Goal: Contribute content: Add original content to the website for others to see

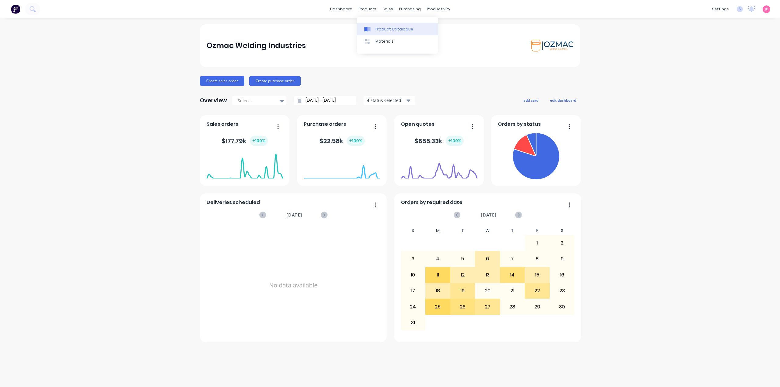
click at [376, 26] on div "Product Catalogue" at bounding box center [394, 28] width 38 height 5
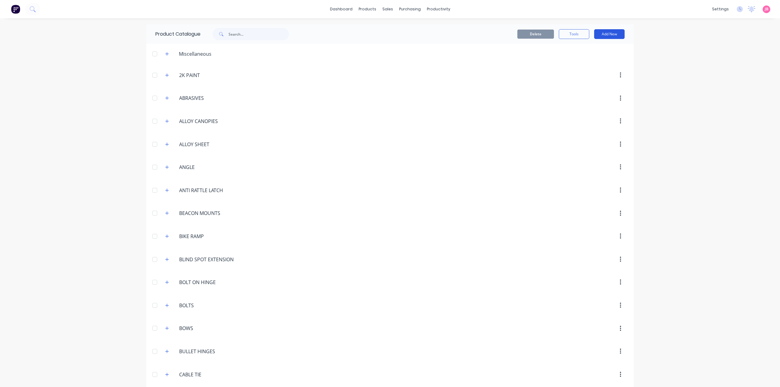
click at [598, 34] on button "Add New" at bounding box center [609, 34] width 30 height 10
click at [583, 72] on div "Product Kit" at bounding box center [595, 74] width 47 height 9
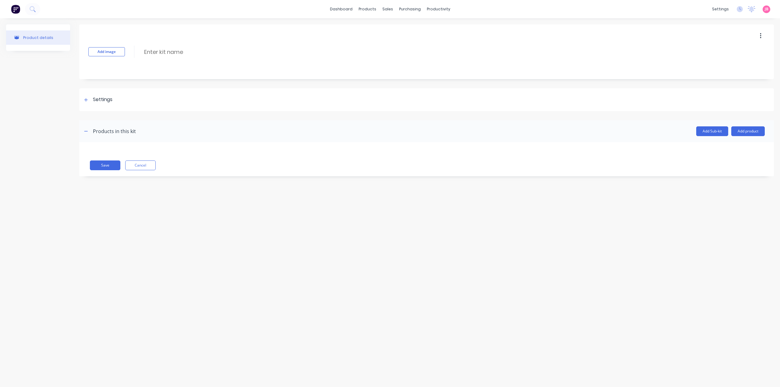
click at [175, 57] on div "Add image Enter kit name" at bounding box center [426, 51] width 694 height 55
click at [175, 52] on input at bounding box center [197, 52] width 108 height 9
type input "t"
type input "TUB HEADBOW BOLT IN"
click at [95, 100] on div "Settings" at bounding box center [102, 100] width 19 height 8
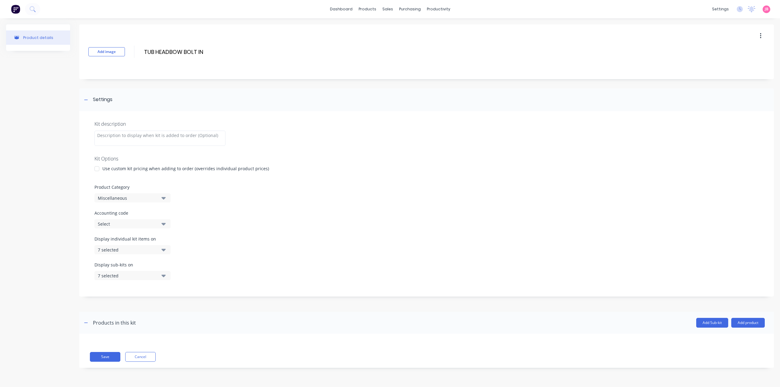
click at [96, 165] on div at bounding box center [97, 169] width 12 height 12
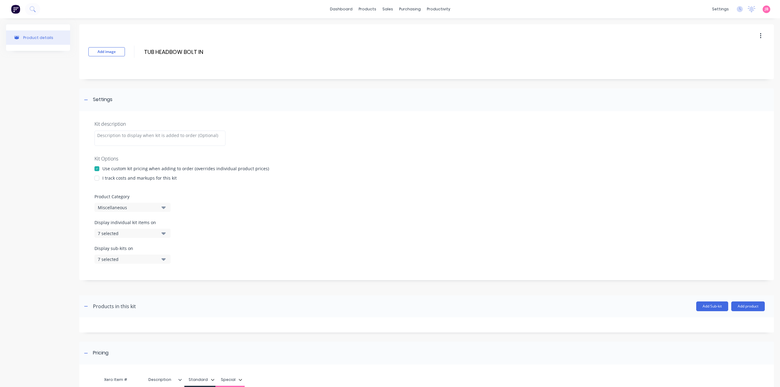
click at [104, 206] on div "Miscellaneous" at bounding box center [127, 207] width 59 height 6
click at [118, 206] on div "Miscellaneous" at bounding box center [127, 207] width 59 height 6
click at [161, 231] on icon "button" at bounding box center [163, 233] width 4 height 7
click at [170, 249] on div "button" at bounding box center [176, 248] width 12 height 12
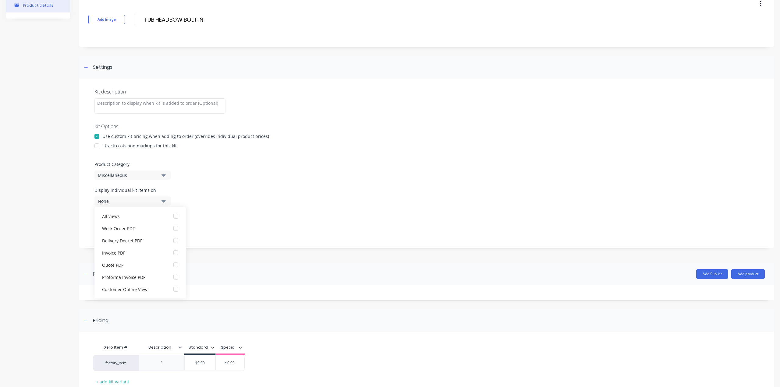
scroll to position [74, 0]
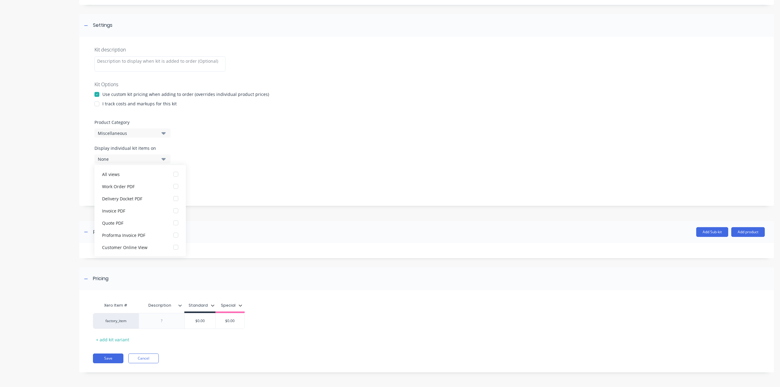
click at [213, 156] on div "Display individual kit items on None" at bounding box center [426, 158] width 664 height 26
click at [192, 140] on div "Kit description Kit Options Use custom kit pricing when adding to order (overri…" at bounding box center [426, 121] width 694 height 169
click at [165, 187] on icon "button" at bounding box center [163, 184] width 4 height 7
drag, startPoint x: 168, startPoint y: 200, endPoint x: 169, endPoint y: 192, distance: 7.3
click at [170, 200] on div "button" at bounding box center [176, 200] width 12 height 12
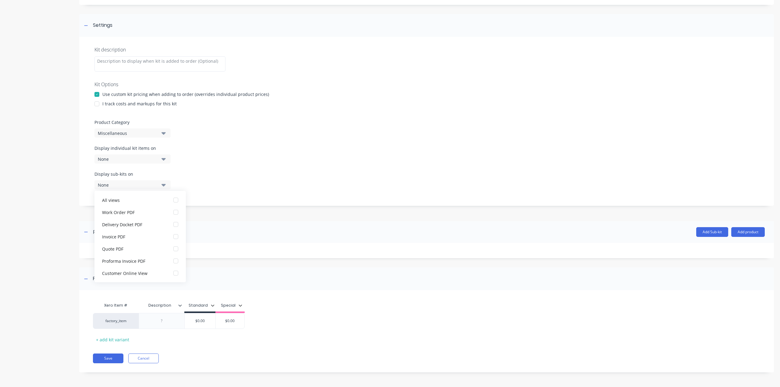
click at [162, 186] on icon "button" at bounding box center [163, 184] width 4 height 7
click at [169, 321] on div at bounding box center [161, 321] width 30 height 8
click at [199, 320] on input "$0.00" at bounding box center [200, 320] width 31 height 5
type input "450.00"
type input "$0.00"
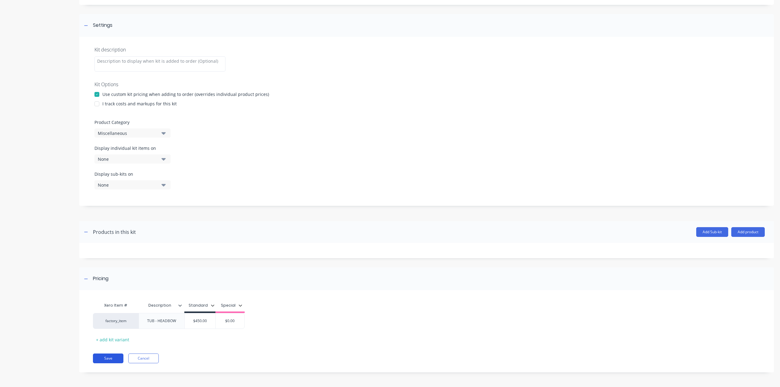
click at [109, 358] on button "Save" at bounding box center [108, 359] width 30 height 10
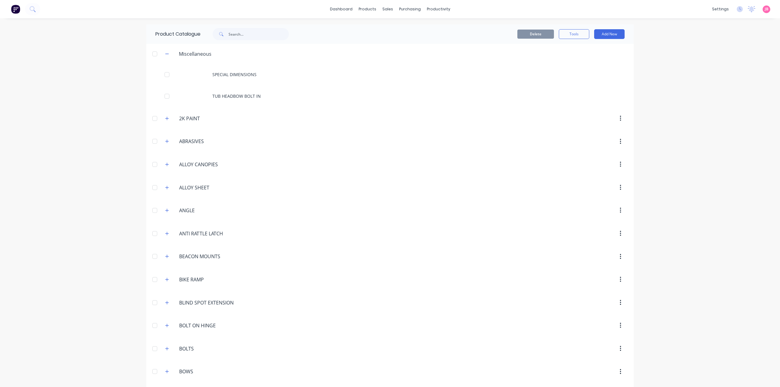
click at [152, 53] on div at bounding box center [155, 54] width 12 height 12
click at [154, 52] on div at bounding box center [155, 54] width 12 height 12
click at [707, 44] on div "dashboard products sales purchasing productivity dashboard products Product Cat…" at bounding box center [390, 193] width 780 height 387
click at [688, 45] on div "dashboard products sales purchasing productivity dashboard products Product Cat…" at bounding box center [390, 193] width 780 height 387
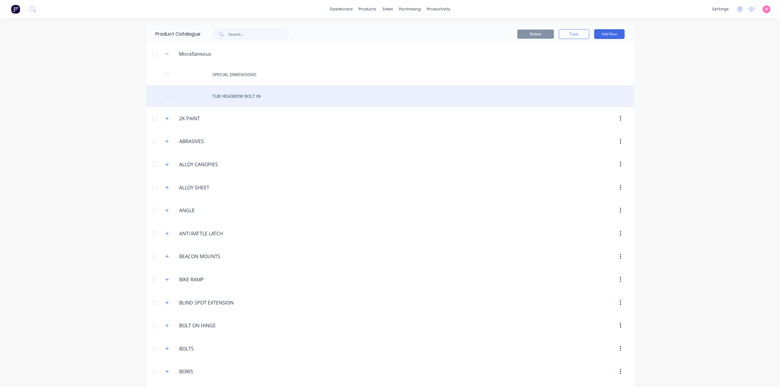
click at [234, 93] on div "TUB HEADBOW BOLT IN" at bounding box center [389, 96] width 487 height 22
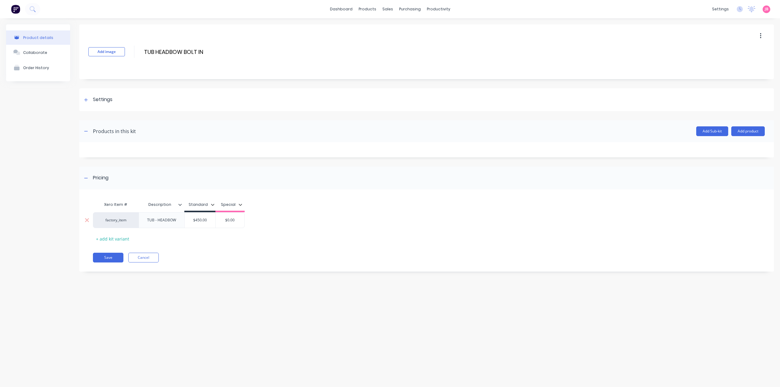
click at [193, 221] on input "$450.00" at bounding box center [200, 219] width 31 height 5
drag, startPoint x: 209, startPoint y: 220, endPoint x: 195, endPoint y: 220, distance: 14.3
click at [195, 220] on input "$450.00" at bounding box center [200, 219] width 31 height 5
type input "$495.00"
type input "$0.00"
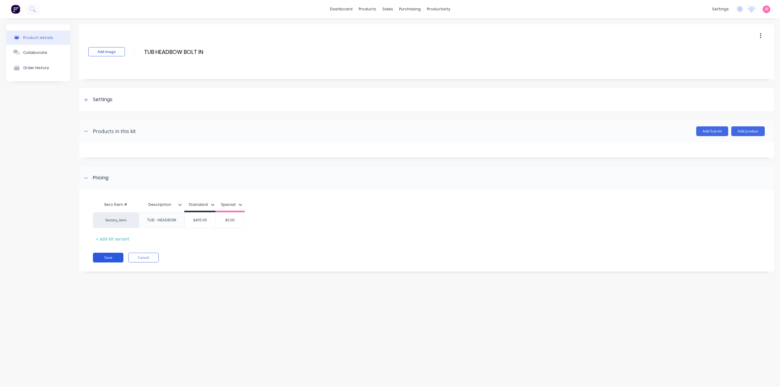
click at [117, 255] on button "Save" at bounding box center [108, 258] width 30 height 10
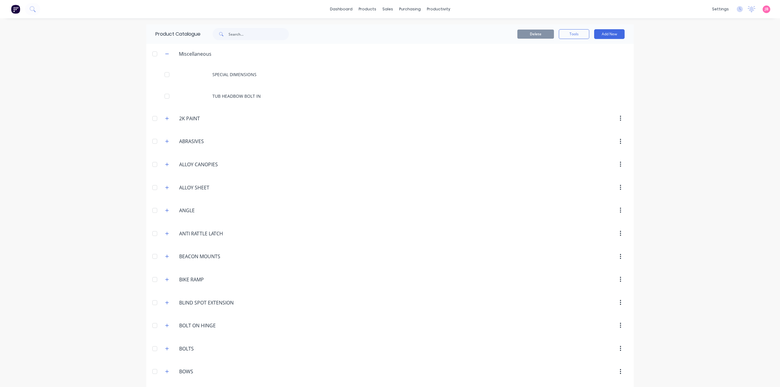
click at [420, 129] on header "2K.PAINT 2K PAINT" at bounding box center [389, 118] width 487 height 23
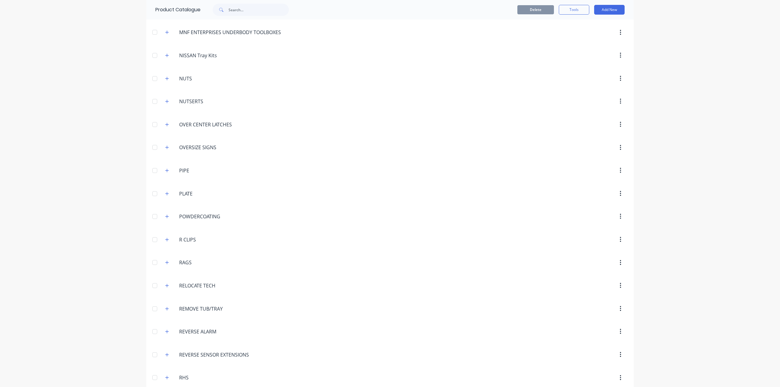
scroll to position [1583, 0]
click at [165, 213] on icon "button" at bounding box center [167, 215] width 4 height 4
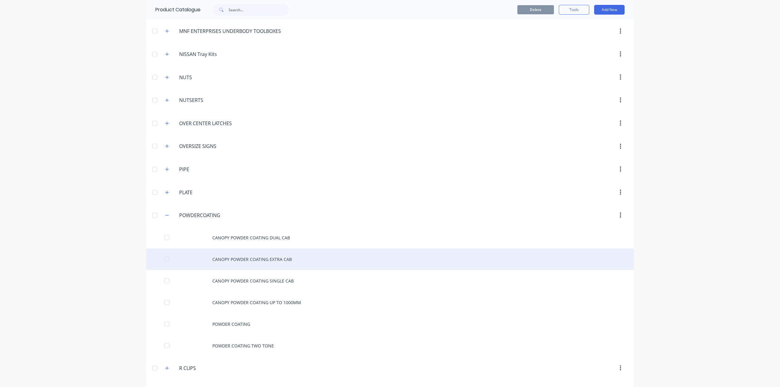
scroll to position [1675, 0]
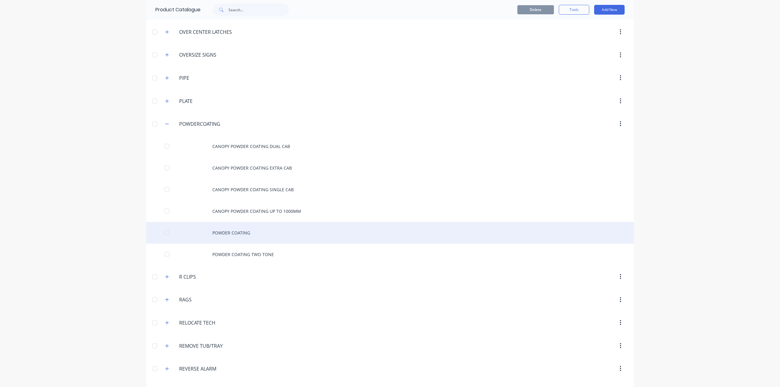
click at [227, 222] on div "POWDER COATING" at bounding box center [389, 233] width 487 height 22
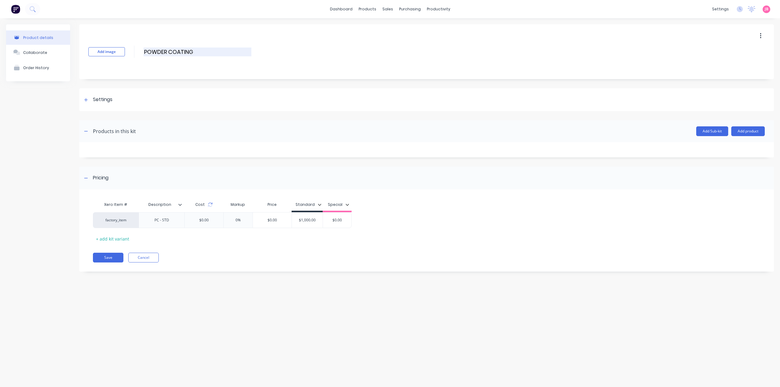
click at [202, 51] on input "POWDER COATING" at bounding box center [197, 52] width 108 height 9
type input "POWDER COATING TRAY"
drag, startPoint x: 312, startPoint y: 79, endPoint x: 314, endPoint y: 75, distance: 3.7
click at [313, 78] on div "Add image POWDER COATING TRAY POWDER COATING TRAY Enter kit name" at bounding box center [426, 51] width 694 height 55
click at [110, 258] on button "Save" at bounding box center [108, 258] width 30 height 10
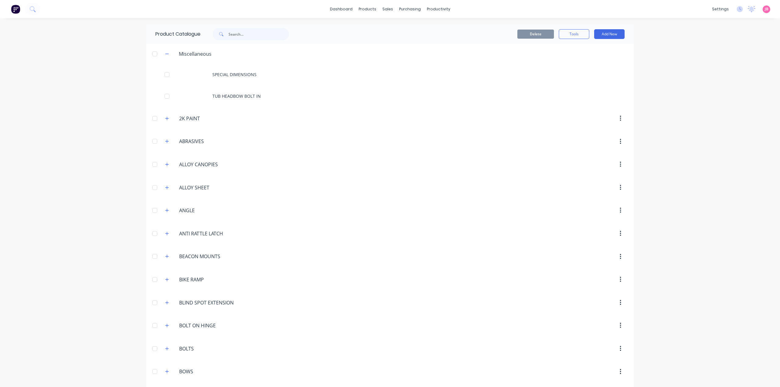
click at [122, 81] on div "dashboard products sales purchasing productivity dashboard products Product Cat…" at bounding box center [390, 193] width 780 height 387
click at [122, 75] on div "dashboard products sales purchasing productivity dashboard products Product Cat…" at bounding box center [390, 193] width 780 height 387
click at [167, 54] on button "button" at bounding box center [167, 54] width 8 height 8
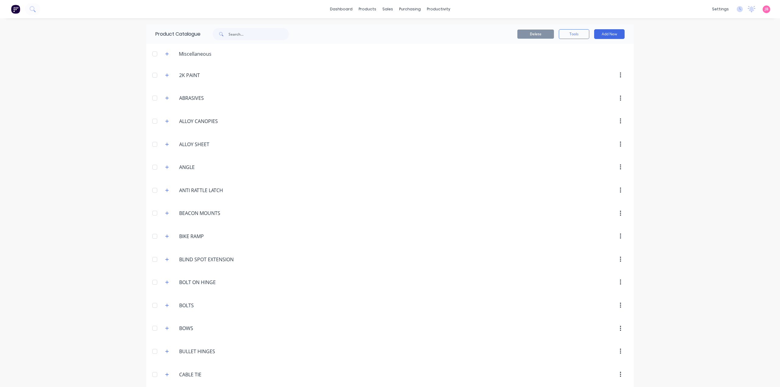
click at [43, 144] on div "dashboard products sales purchasing productivity dashboard products Product Cat…" at bounding box center [390, 193] width 780 height 387
click at [685, 81] on div "dashboard products sales purchasing productivity dashboard products Product Cat…" at bounding box center [390, 193] width 780 height 387
click at [702, 64] on div "dashboard products sales purchasing productivity dashboard products Product Cat…" at bounding box center [390, 193] width 780 height 387
